Goal: Learn about a topic

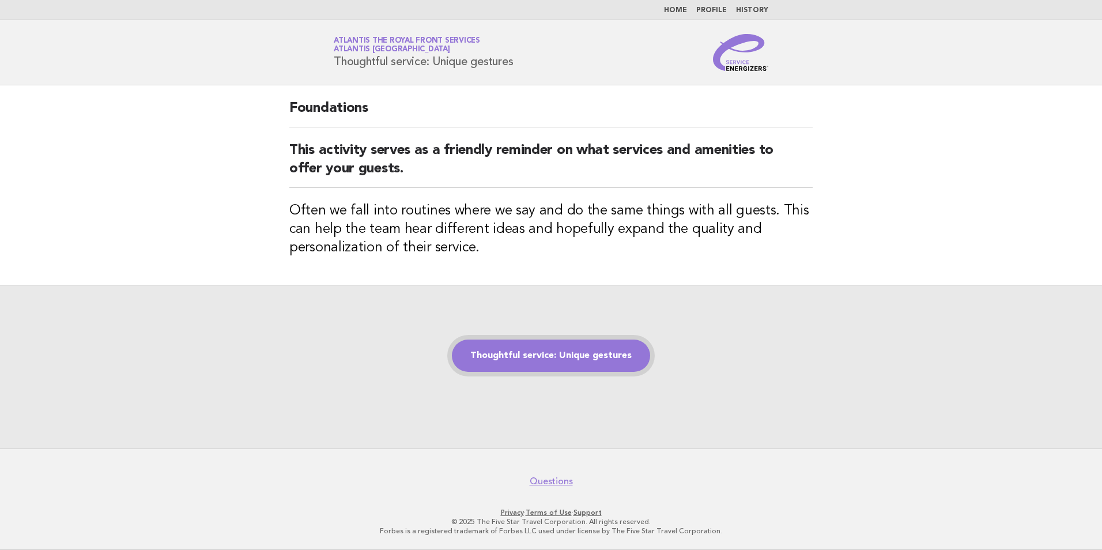
click at [592, 354] on link "Thoughtful service: Unique gestures" at bounding box center [551, 355] width 198 height 32
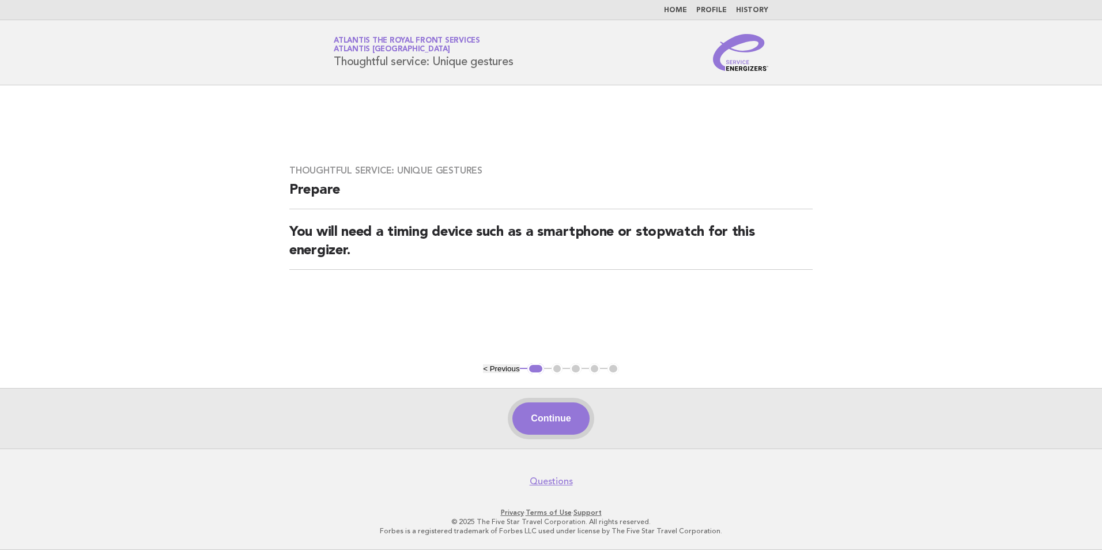
click at [560, 418] on button "Continue" at bounding box center [550, 418] width 77 height 32
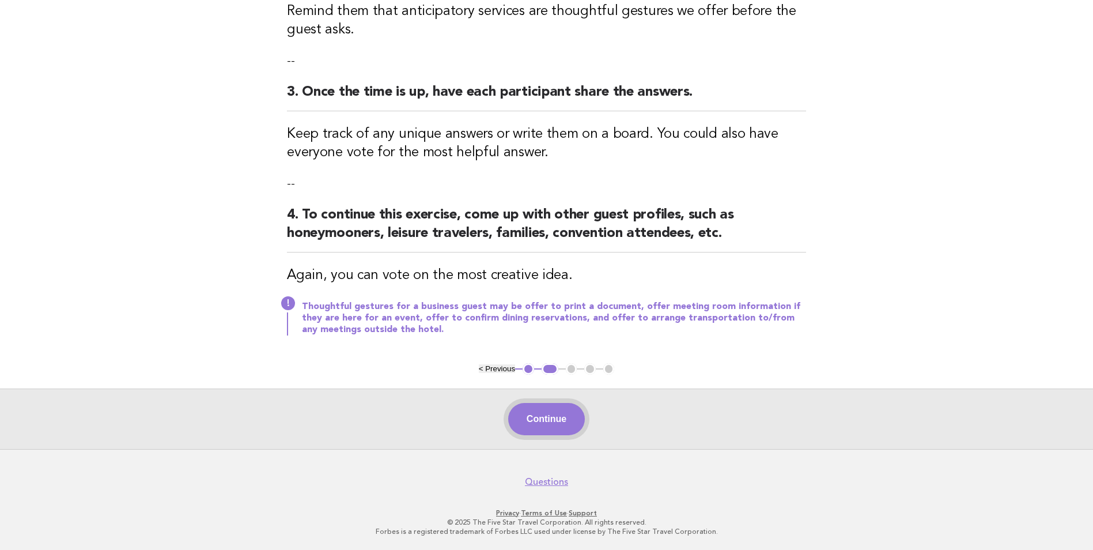
click at [561, 430] on button "Continue" at bounding box center [546, 419] width 77 height 32
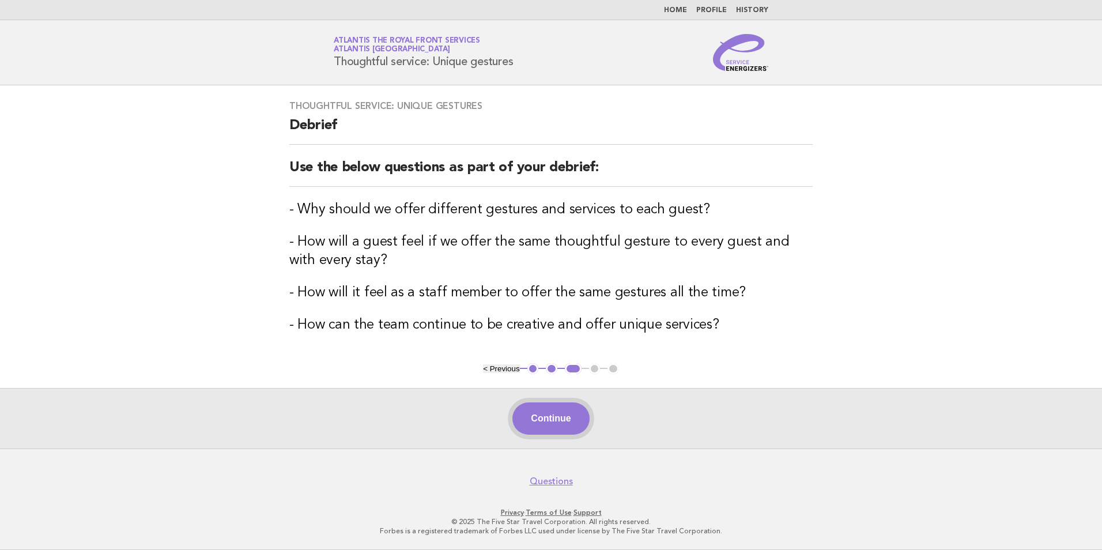
click at [561, 407] on button "Continue" at bounding box center [550, 418] width 77 height 32
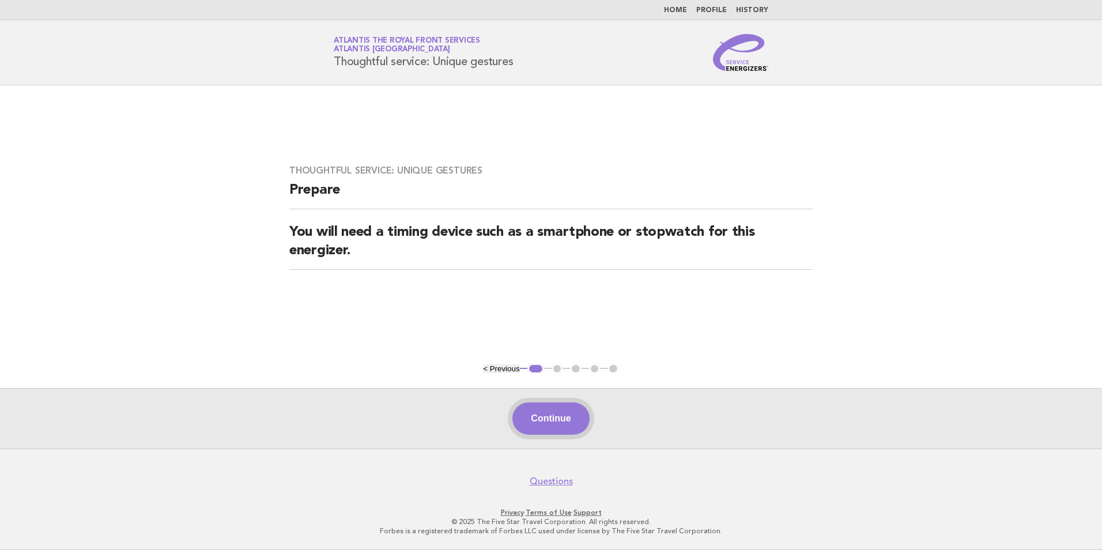
click at [580, 422] on button "Continue" at bounding box center [550, 418] width 77 height 32
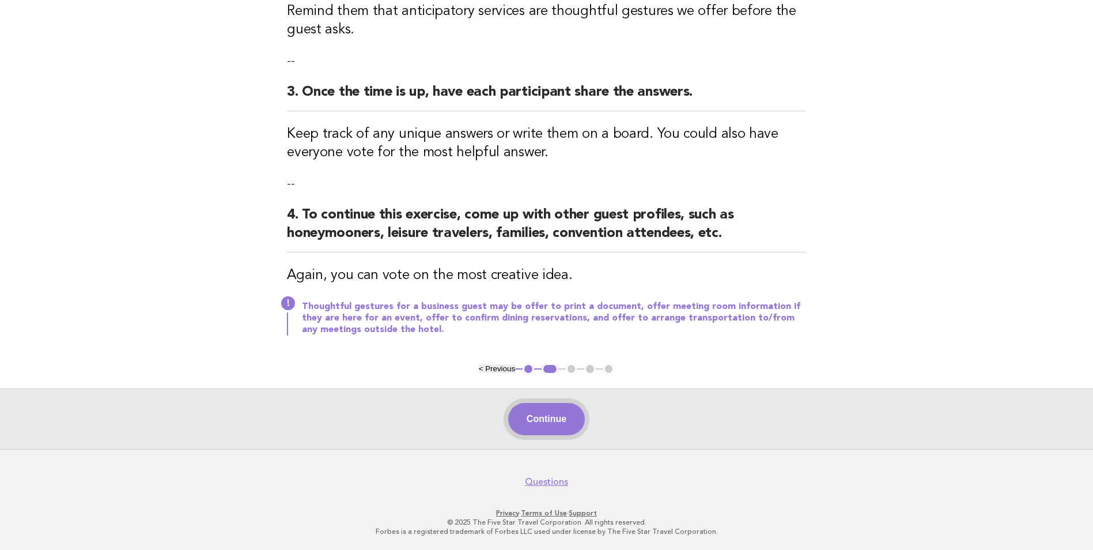
click at [569, 416] on button "Continue" at bounding box center [546, 419] width 77 height 32
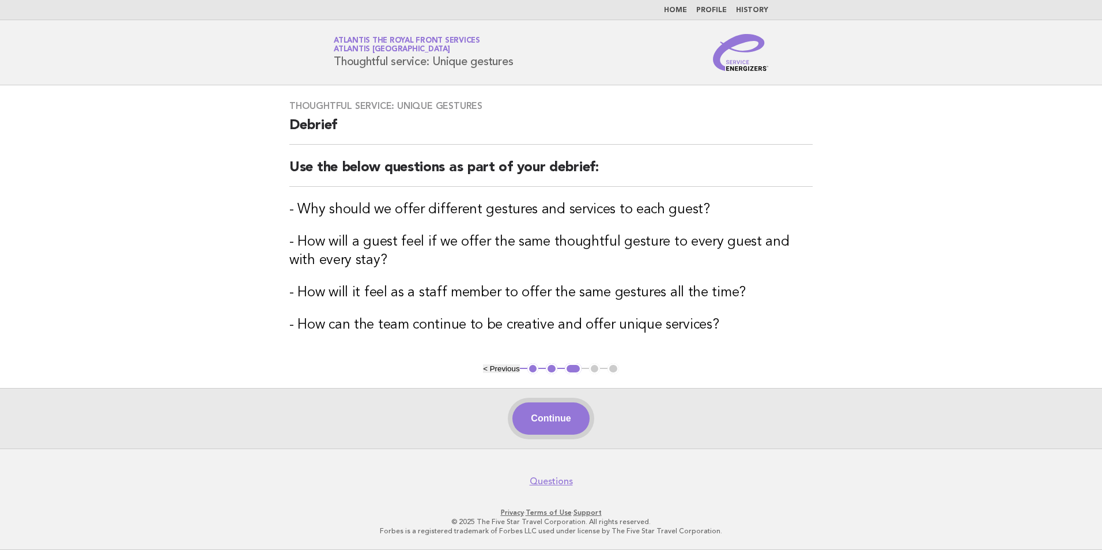
click at [552, 427] on button "Continue" at bounding box center [550, 418] width 77 height 32
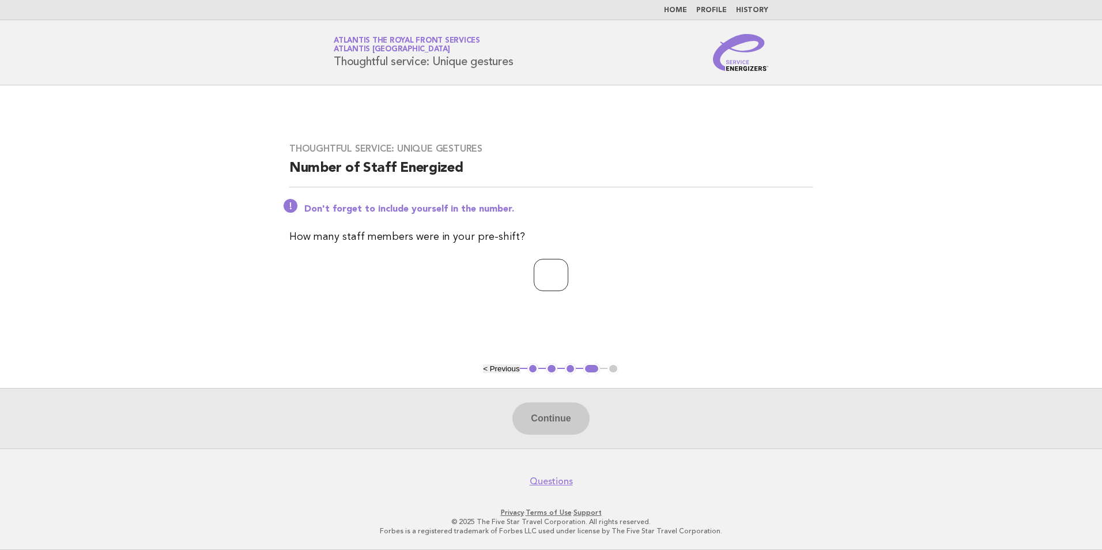
click at [534, 275] on input "number" at bounding box center [551, 275] width 35 height 32
type input "*"
click at [585, 431] on button "Continue" at bounding box center [550, 418] width 77 height 32
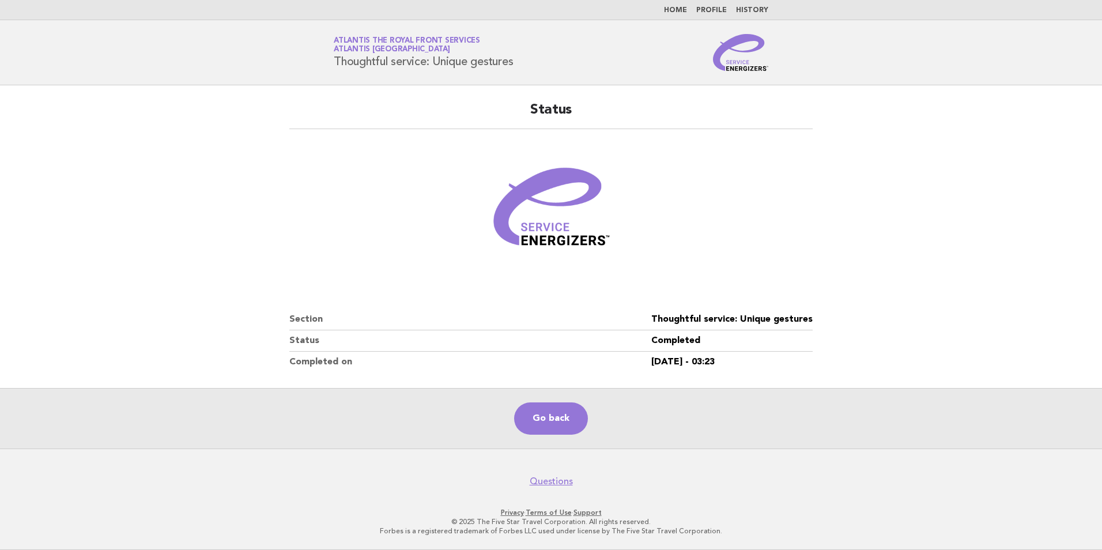
click at [167, 114] on main "Status Section Thoughtful service: Unique gestures Status Completed Completed o…" at bounding box center [551, 266] width 1102 height 363
